Goal: Task Accomplishment & Management: Use online tool/utility

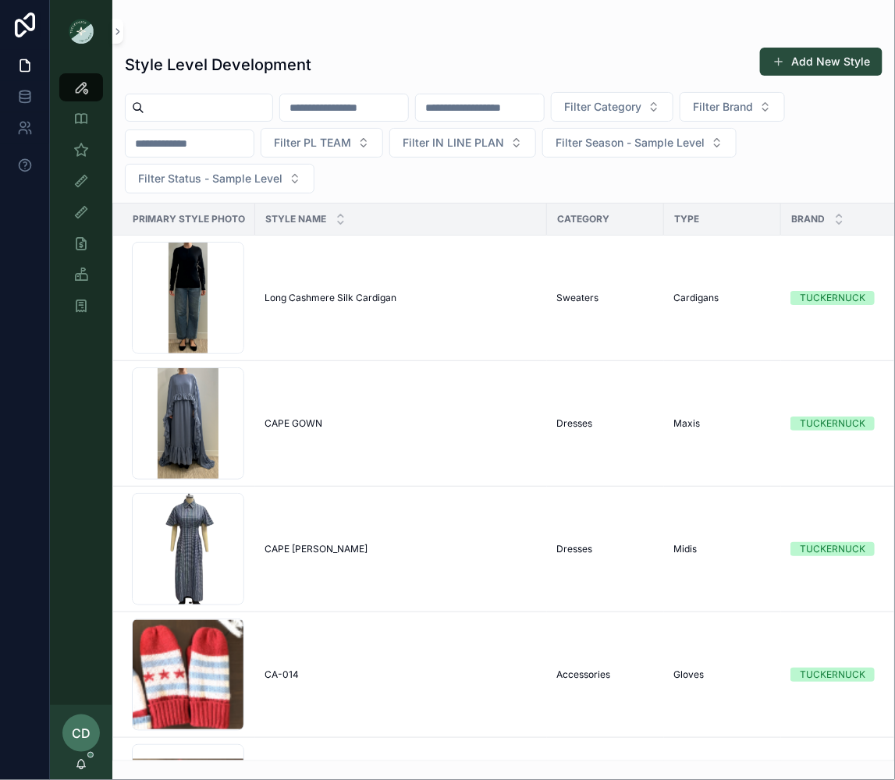
click at [215, 101] on input "scrollable content" at bounding box center [208, 108] width 128 height 22
type input "**********"
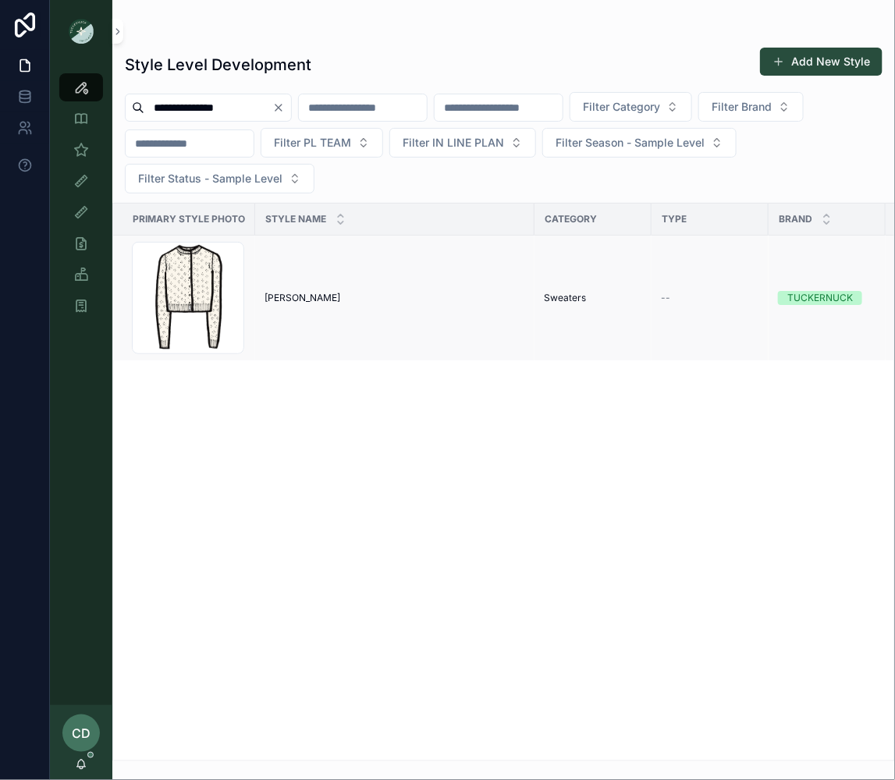
click at [297, 283] on td "Pointelle [PERSON_NAME] Pointelle [PERSON_NAME]" at bounding box center [394, 299] width 279 height 126
click at [294, 293] on span "[PERSON_NAME]" at bounding box center [302, 298] width 76 height 12
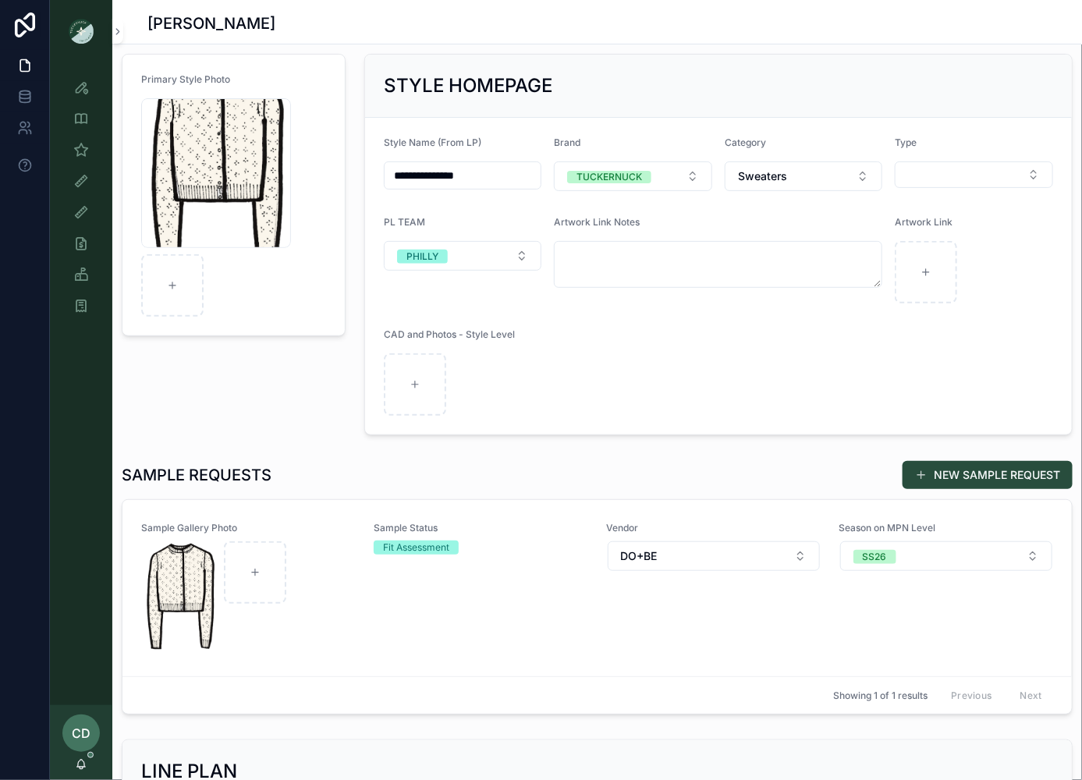
scroll to position [193, 0]
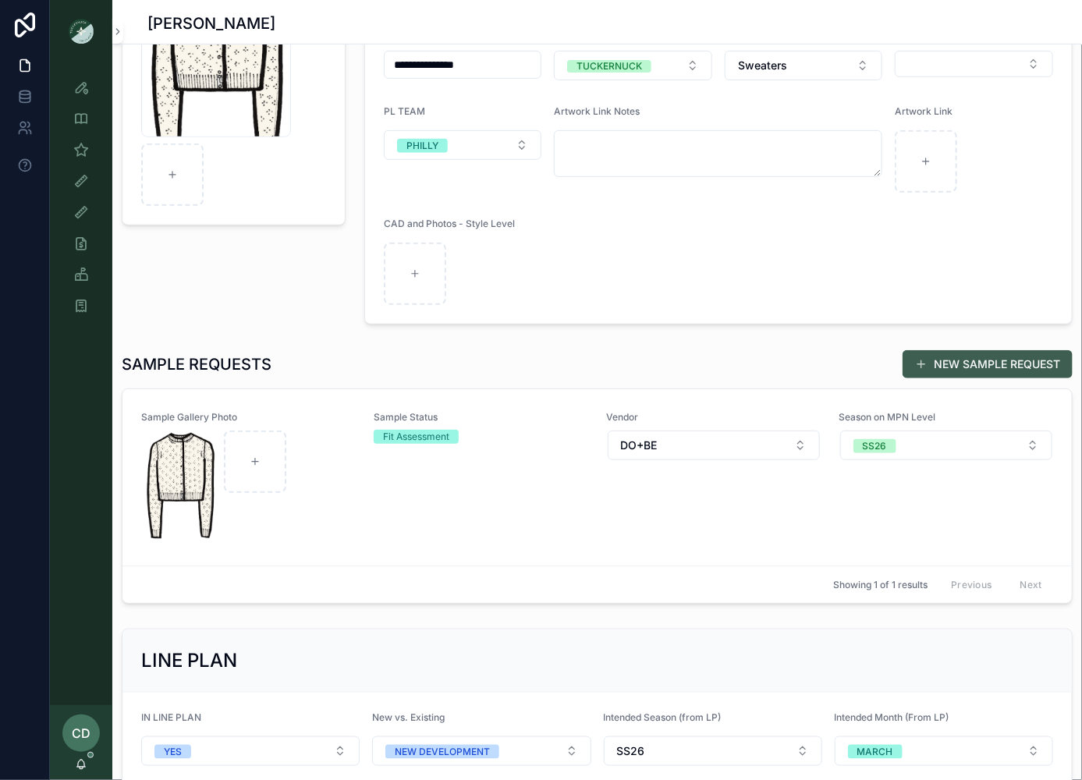
click at [894, 364] on span "scrollable content" at bounding box center [921, 364] width 12 height 12
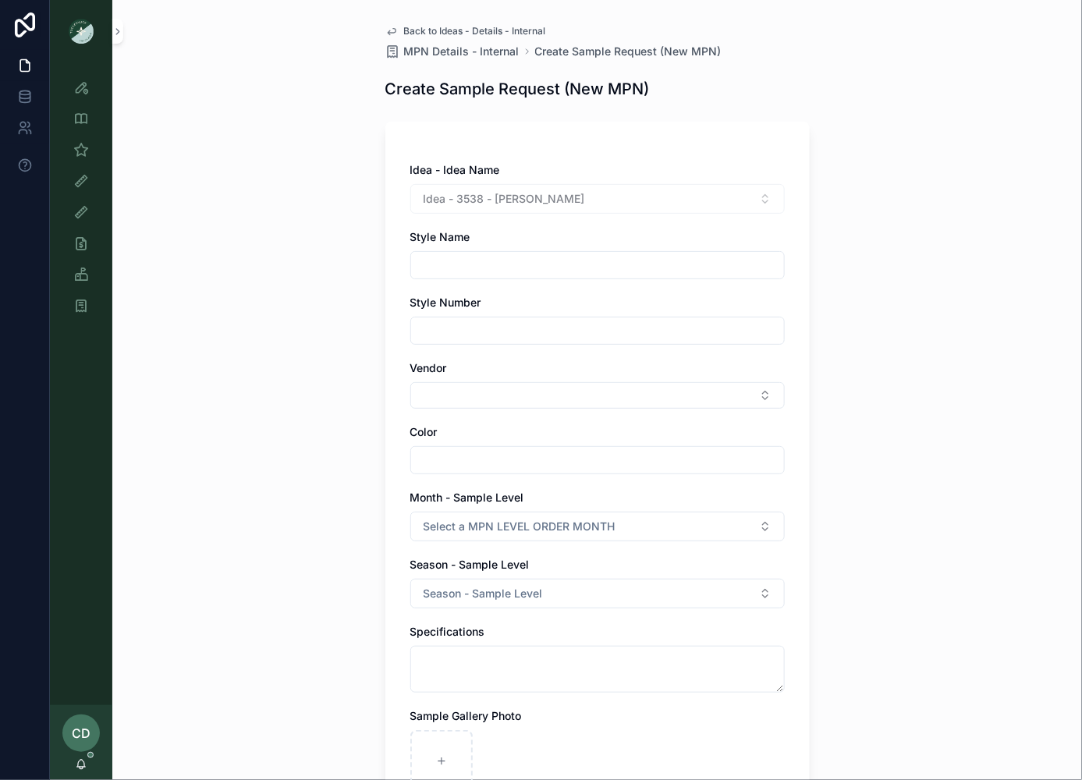
copy span "[PERSON_NAME]"
drag, startPoint x: 576, startPoint y: 200, endPoint x: 498, endPoint y: 204, distance: 78.9
click at [498, 204] on div "Idea - 3538 - [PERSON_NAME]" at bounding box center [597, 199] width 374 height 30
click at [456, 272] on input "scrollable content" at bounding box center [597, 265] width 373 height 22
paste input "**********"
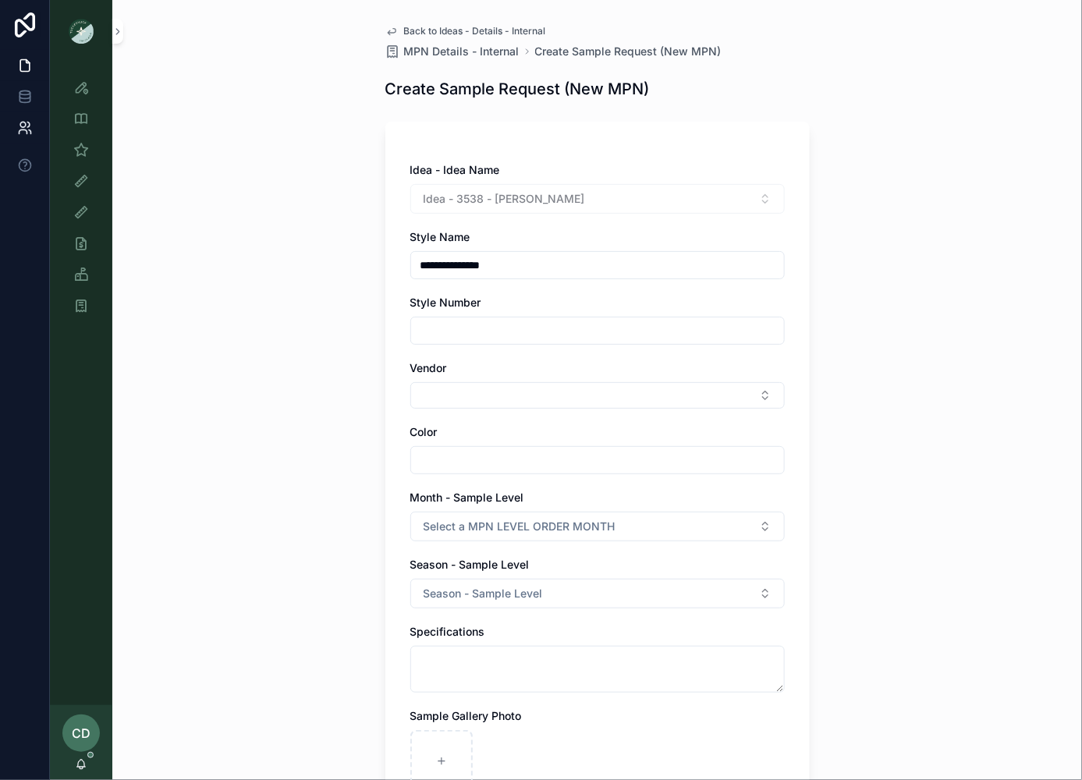
type input "**********"
click at [894, 239] on div "**********" at bounding box center [597, 390] width 970 height 780
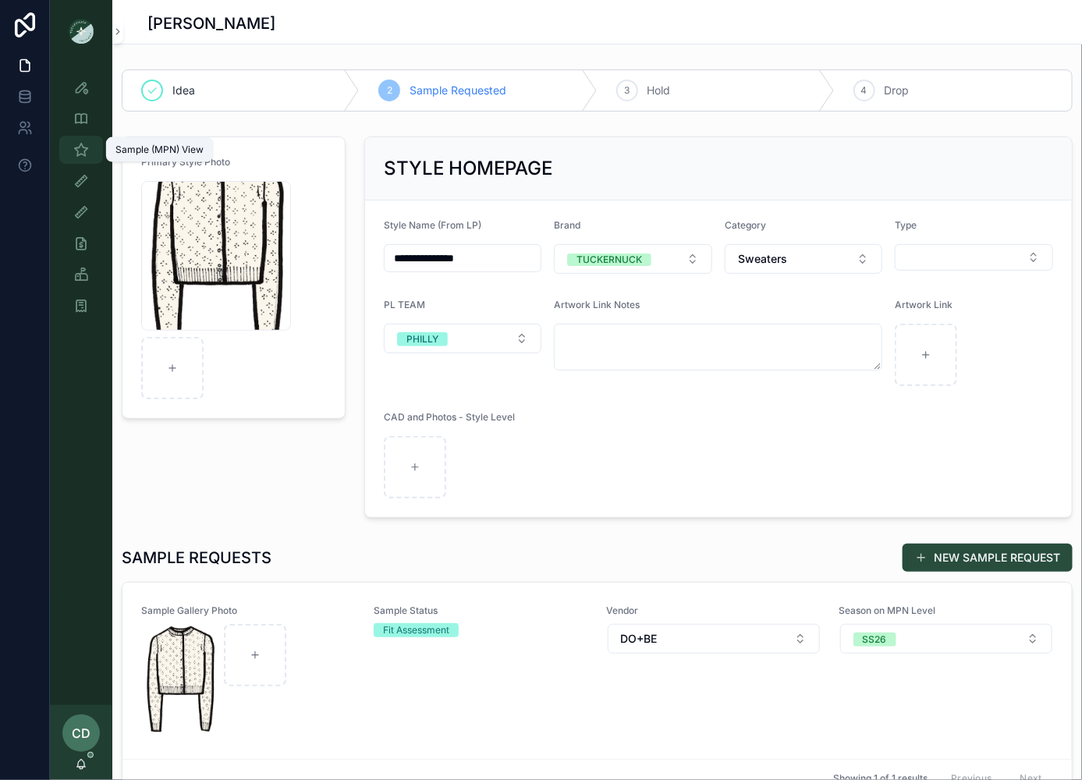
click at [83, 150] on icon "scrollable content" at bounding box center [81, 150] width 16 height 16
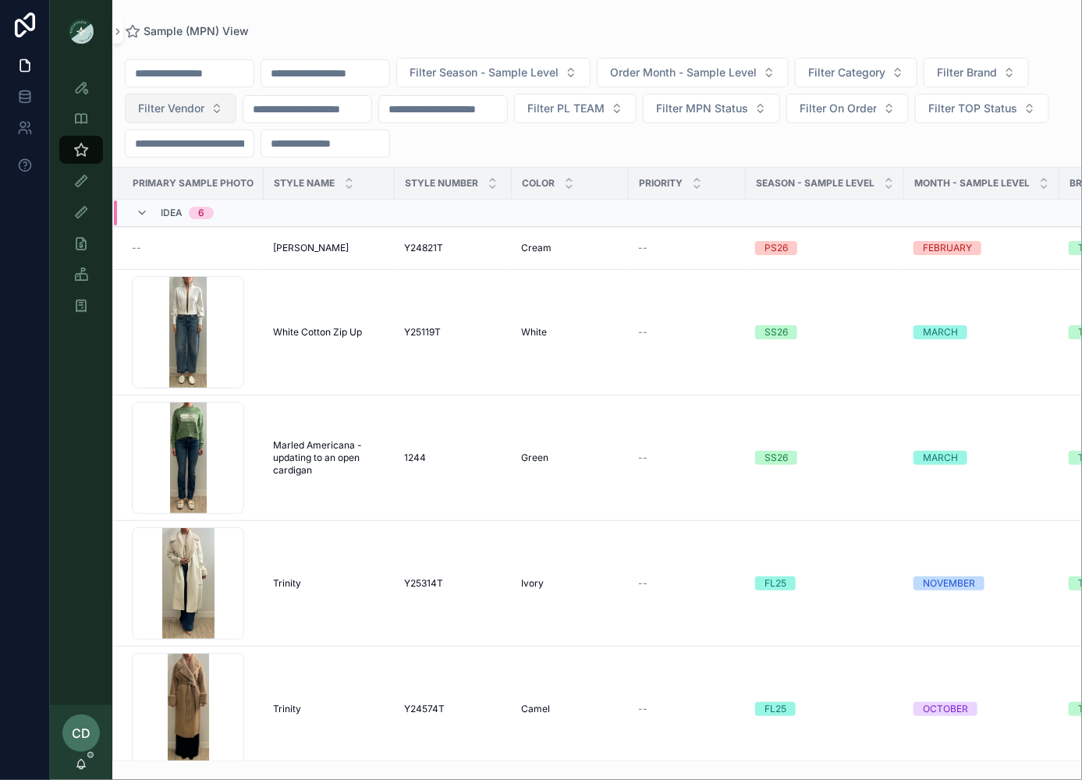
click at [213, 108] on button "Filter Vendor" at bounding box center [181, 109] width 112 height 30
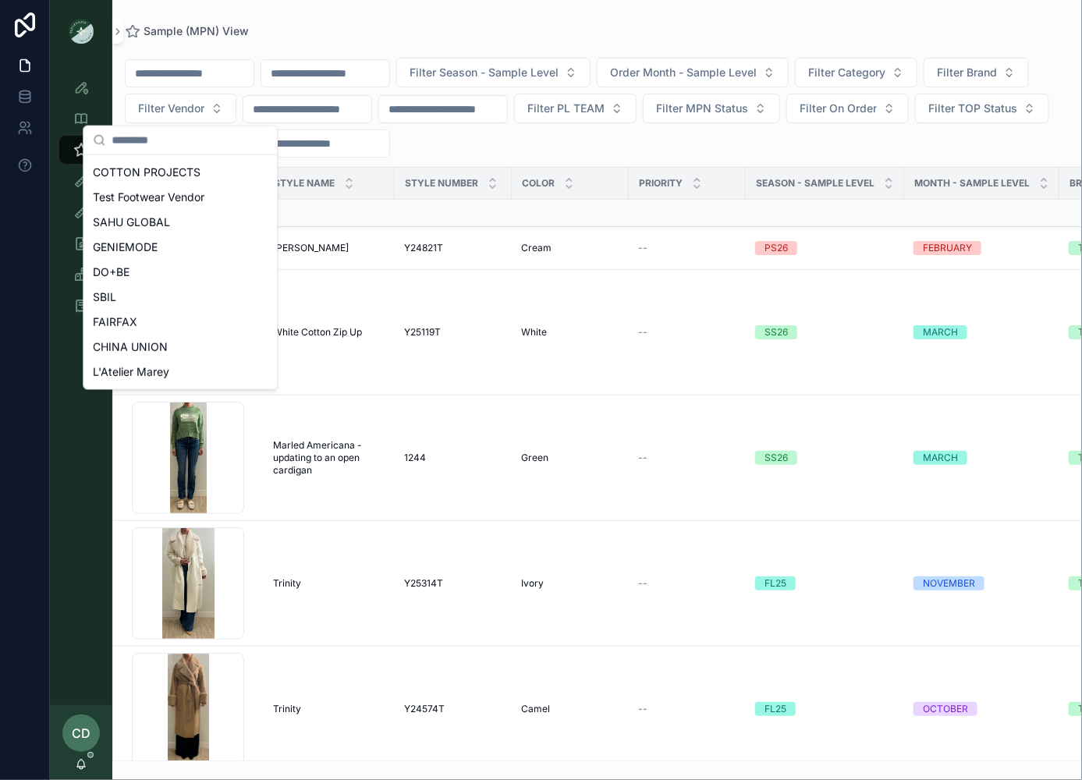
scroll to position [258, 0]
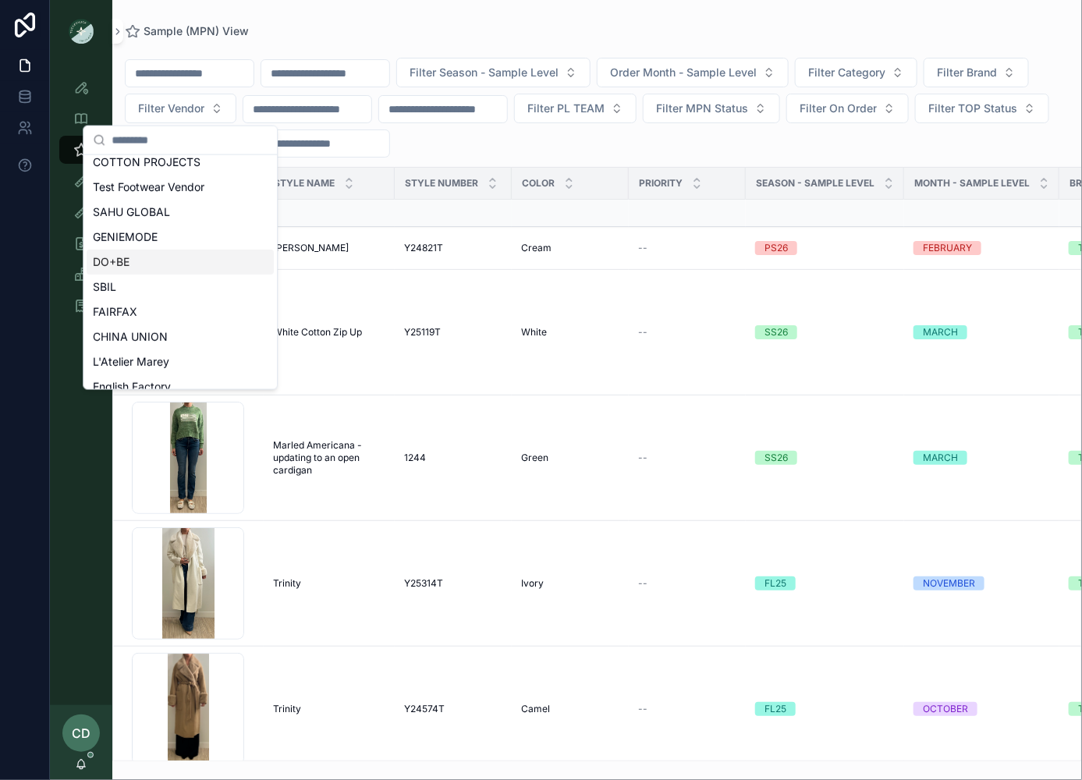
click at [164, 266] on div "DO+BE" at bounding box center [180, 262] width 187 height 25
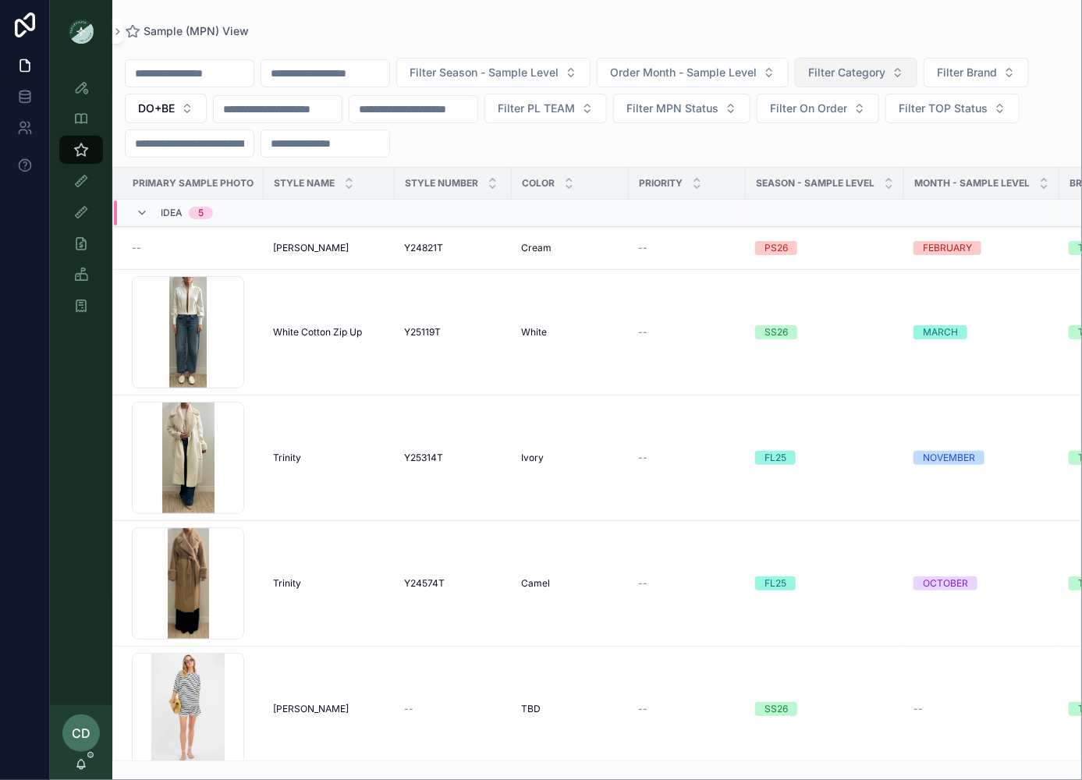
click at [885, 76] on span "Filter Category" at bounding box center [846, 73] width 77 height 16
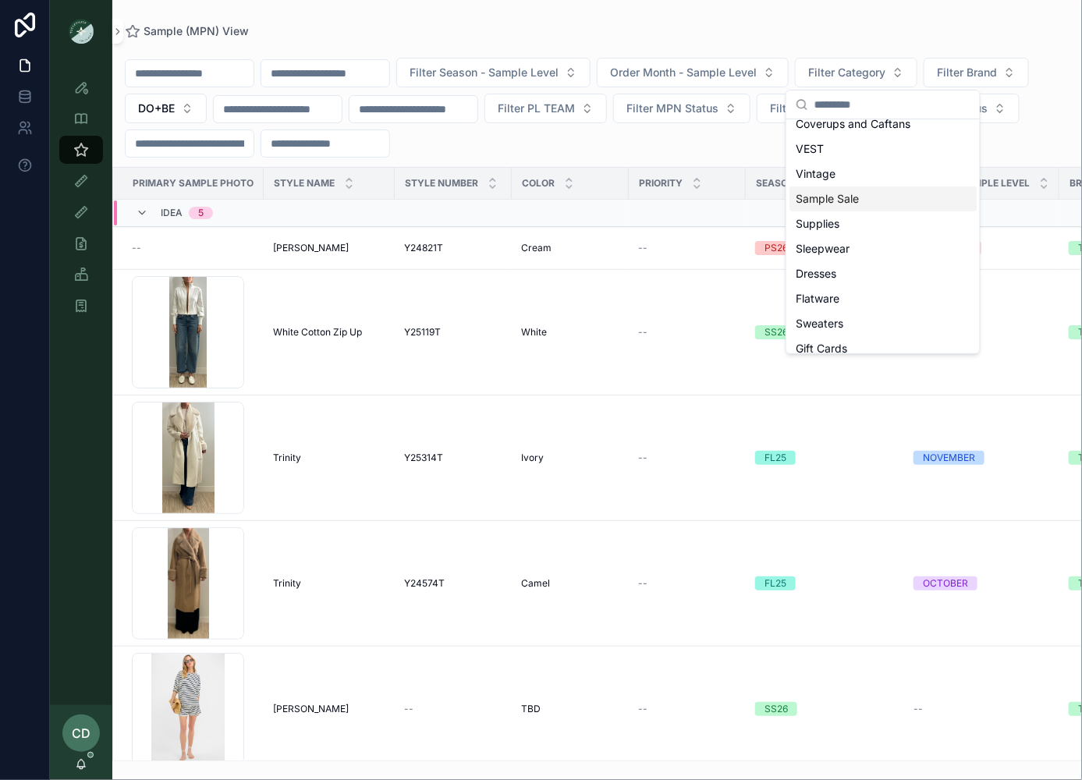
scroll to position [91, 0]
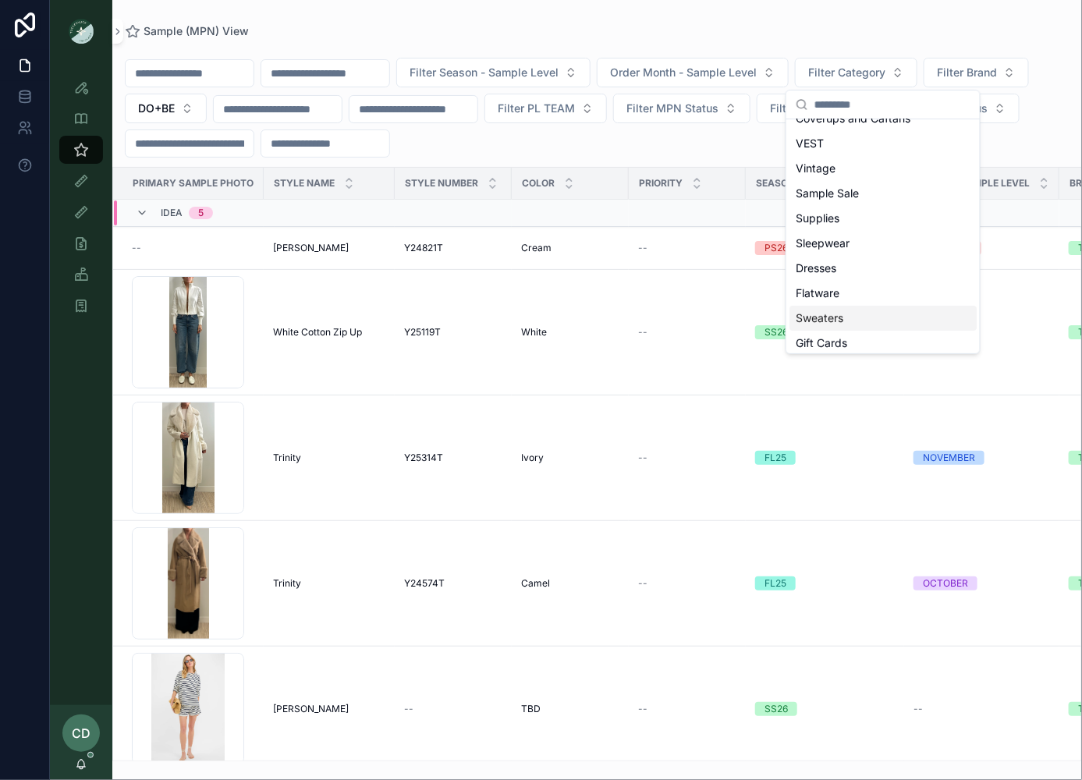
click at [857, 310] on div "Sweaters" at bounding box center [882, 318] width 187 height 25
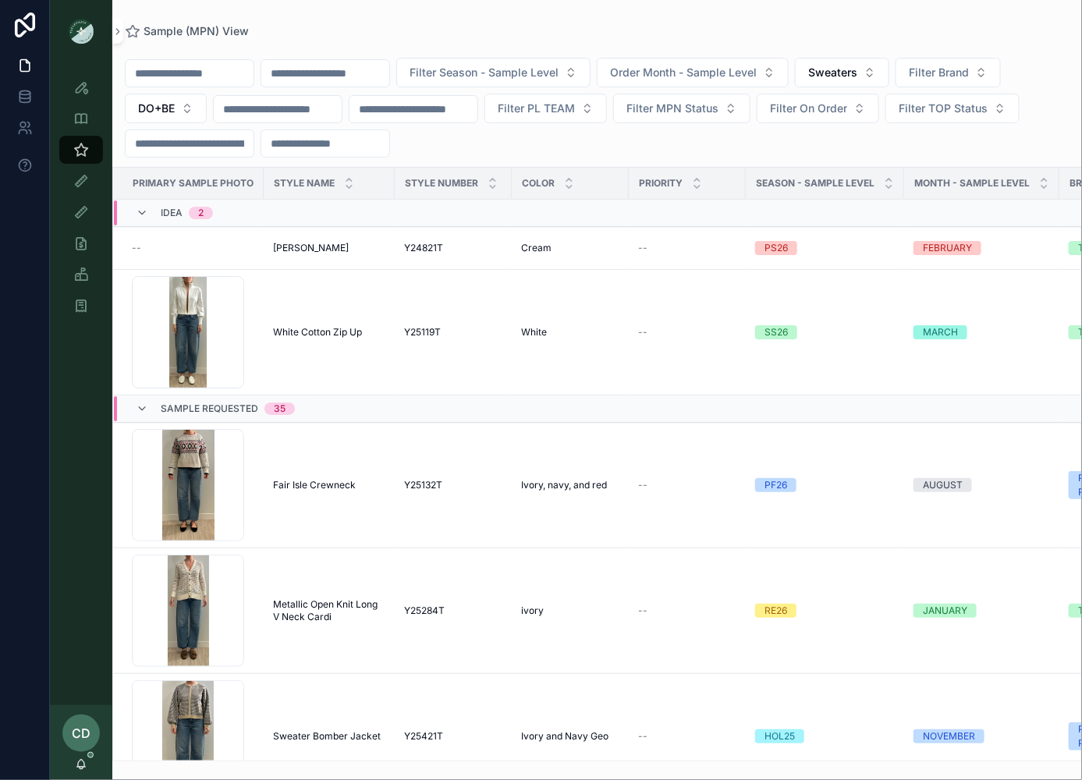
click at [176, 207] on span "Idea" at bounding box center [172, 213] width 22 height 12
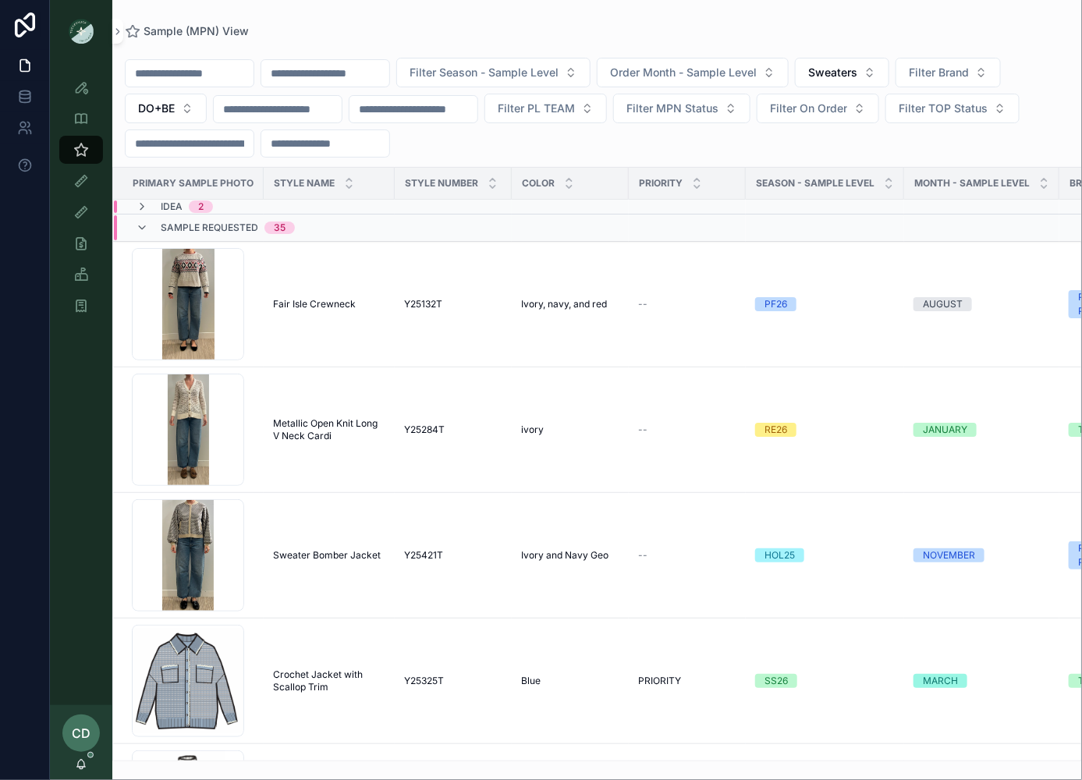
click at [176, 229] on span "Sample Requested" at bounding box center [210, 228] width 98 height 12
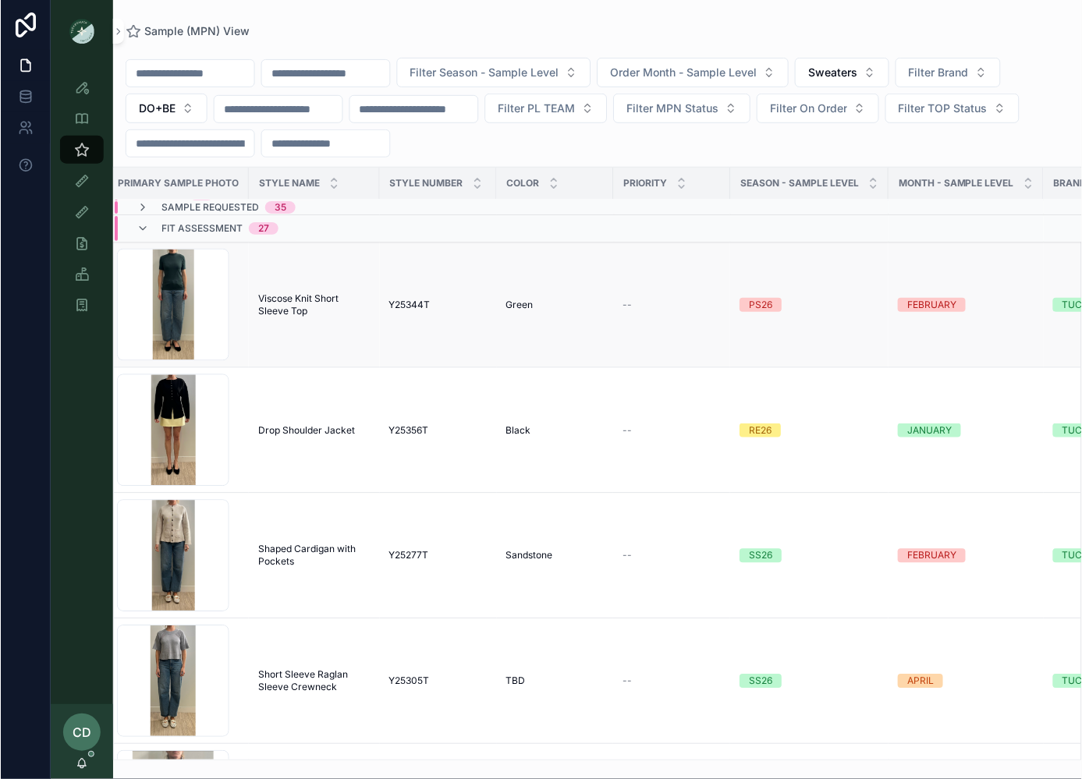
scroll to position [14, 0]
